Goal: Task Accomplishment & Management: Complete application form

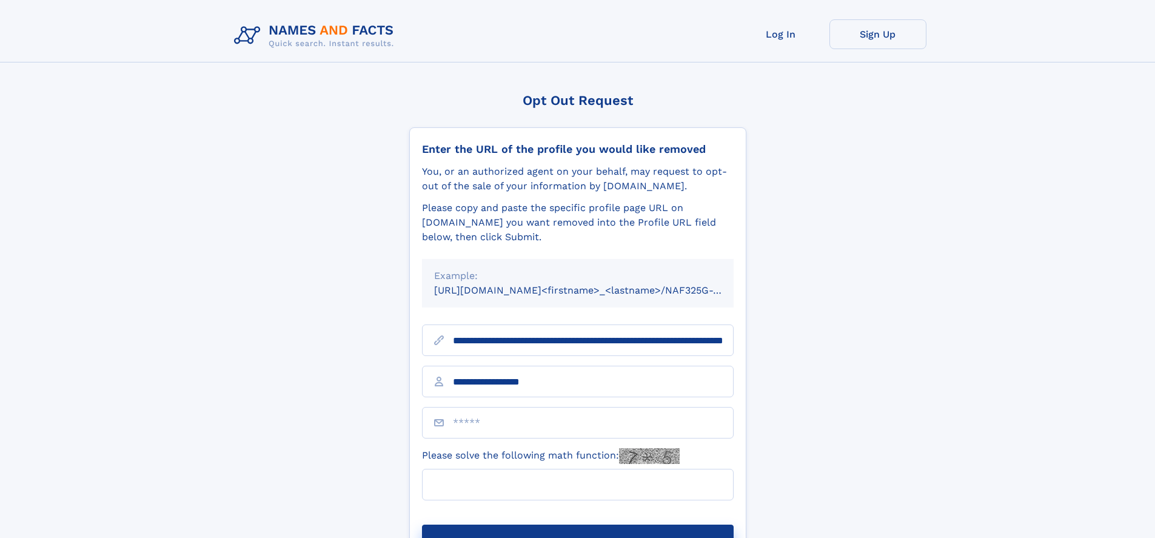
type input "**********"
type input "**"
click at [577, 524] on button "Submit Opt Out Request" at bounding box center [578, 543] width 312 height 39
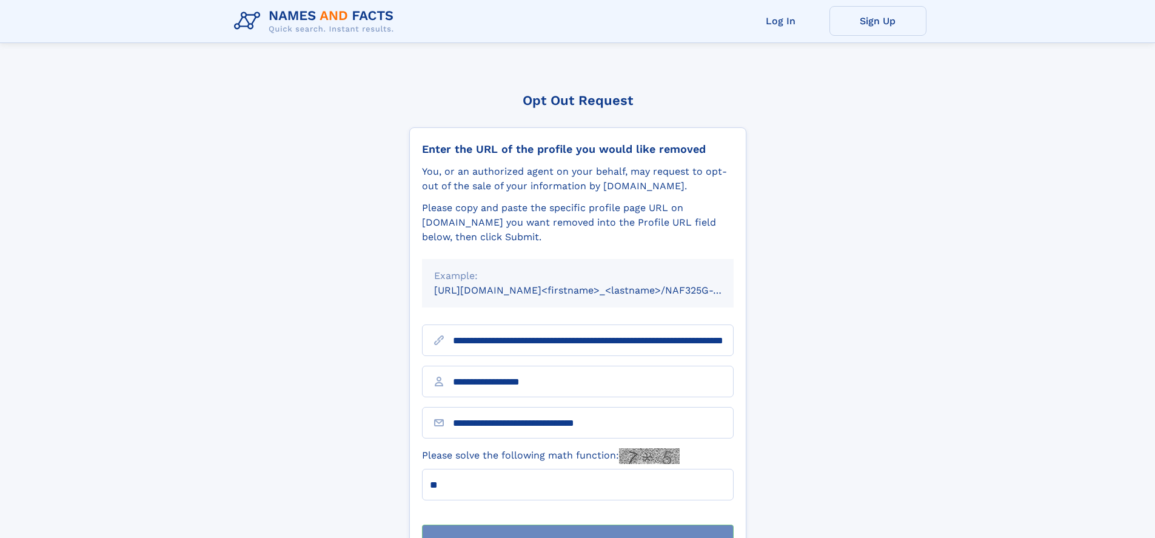
scroll to position [39, 0]
